Goal: Navigation & Orientation: Find specific page/section

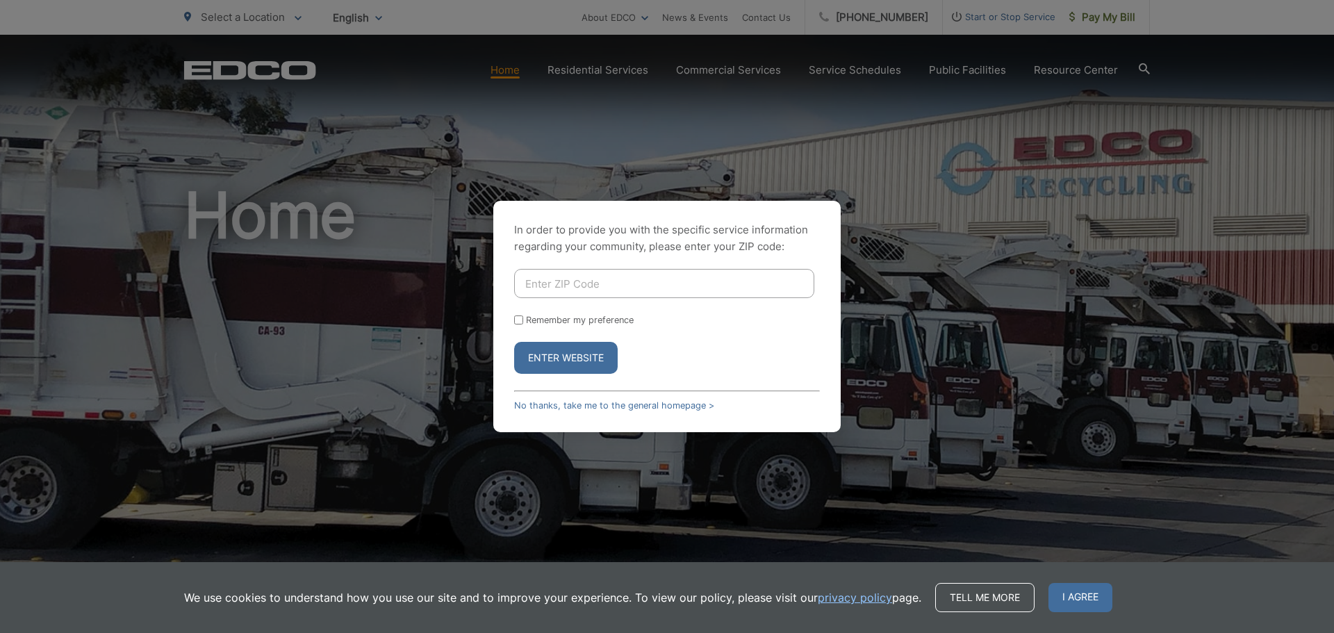
click at [552, 277] on input "Enter ZIP Code" at bounding box center [664, 283] width 300 height 29
type input "90650"
click at [514, 342] on button "Enter Website" at bounding box center [566, 358] width 104 height 32
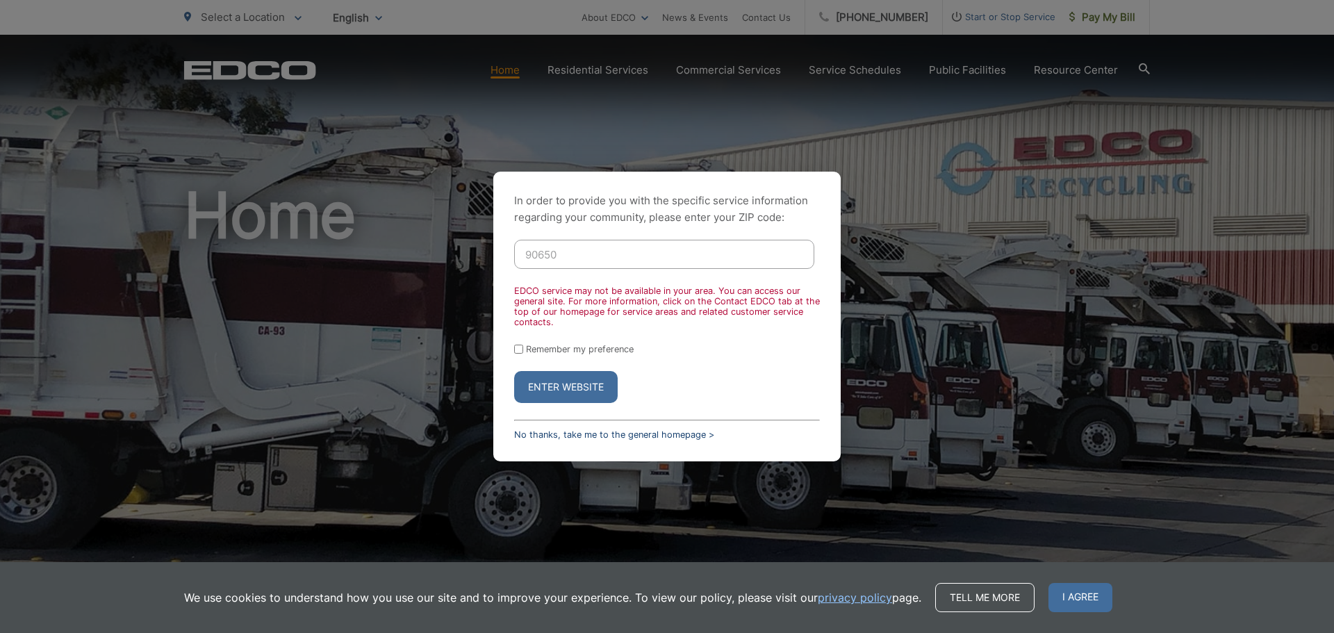
click at [640, 431] on link "No thanks, take me to the general homepage >" at bounding box center [614, 434] width 200 height 10
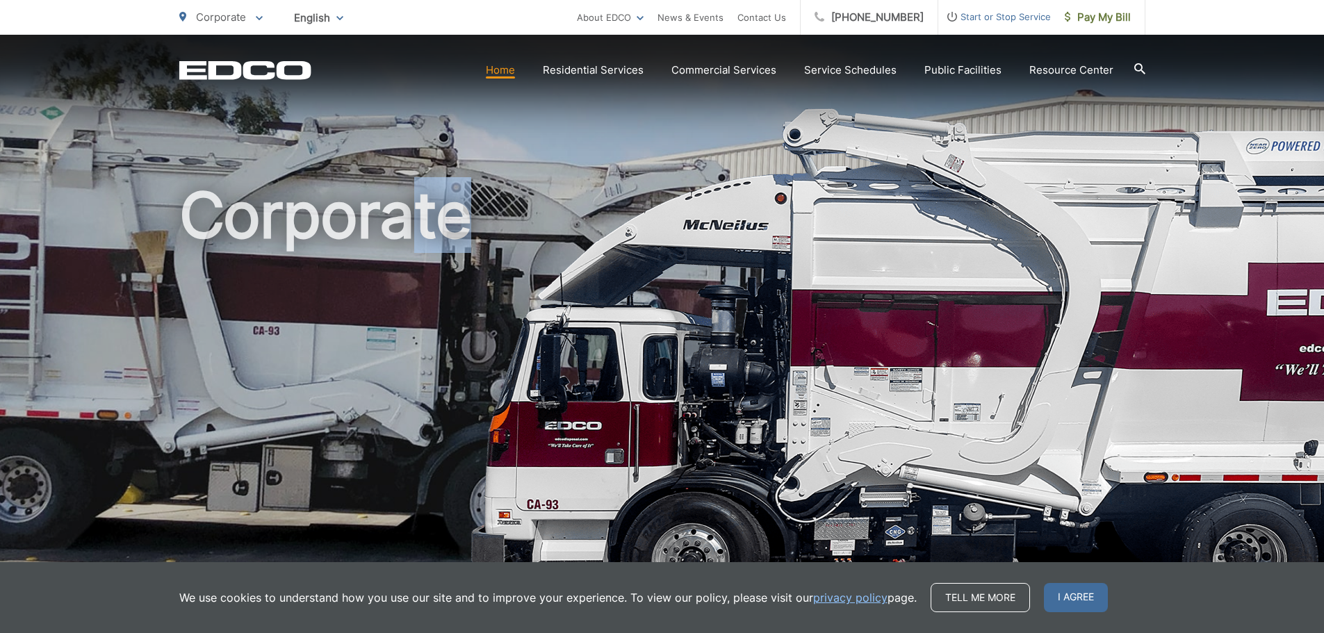
drag, startPoint x: 413, startPoint y: 255, endPoint x: 568, endPoint y: 347, distance: 180.0
click at [568, 347] on h1 "Corporate" at bounding box center [662, 401] width 966 height 440
drag, startPoint x: 583, startPoint y: 345, endPoint x: 540, endPoint y: 364, distance: 47.0
click at [540, 364] on h1 "Corporate" at bounding box center [662, 401] width 966 height 440
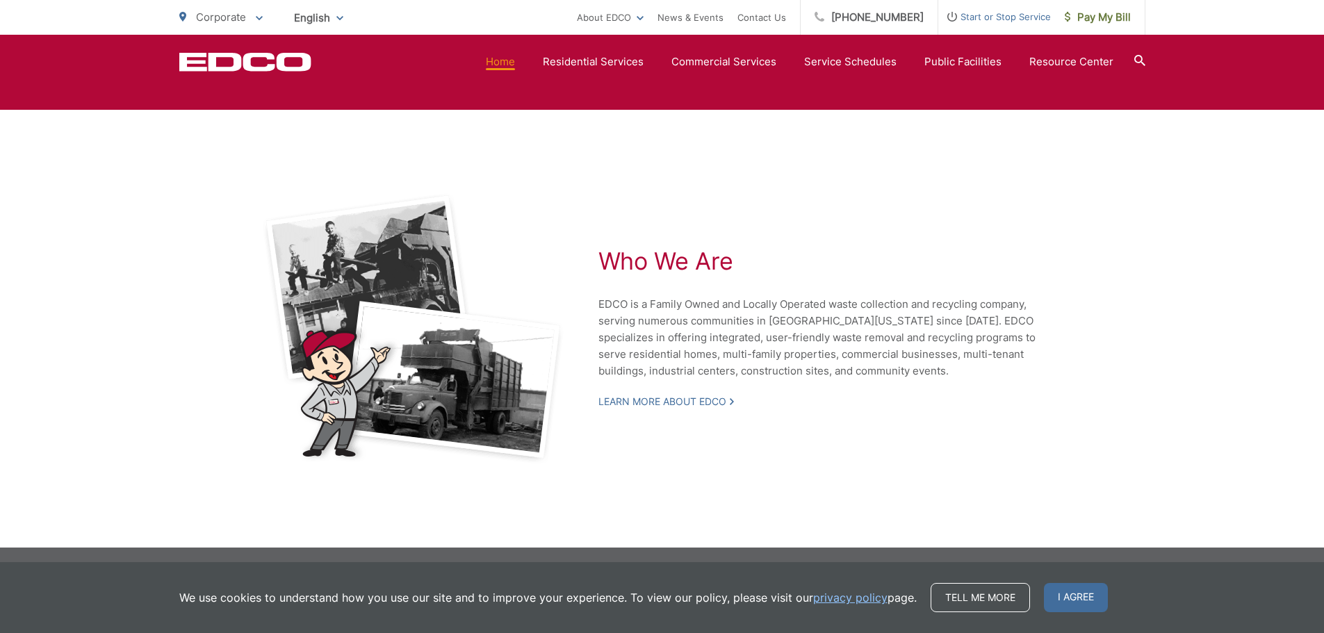
scroll to position [2797, 0]
